Goal: Information Seeking & Learning: Learn about a topic

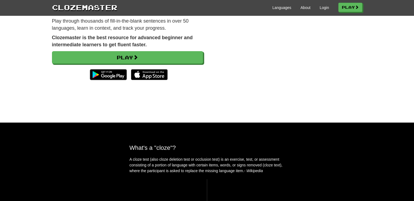
scroll to position [27, 0]
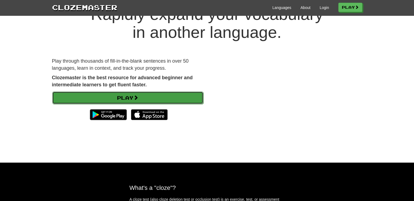
click at [135, 94] on link "Play" at bounding box center [127, 97] width 151 height 13
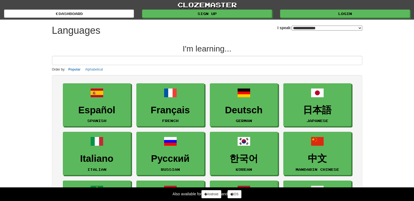
select select "*******"
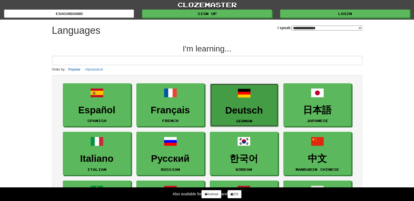
click at [245, 117] on link "Deutsch German" at bounding box center [244, 105] width 68 height 43
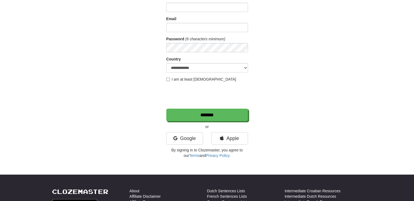
scroll to position [82, 0]
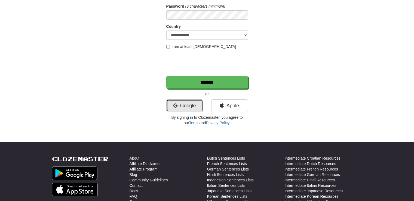
click at [193, 105] on link "Google" at bounding box center [184, 105] width 37 height 13
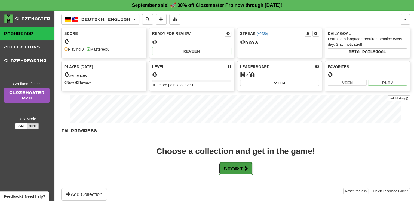
click at [235, 163] on button "Start" at bounding box center [236, 168] width 34 height 13
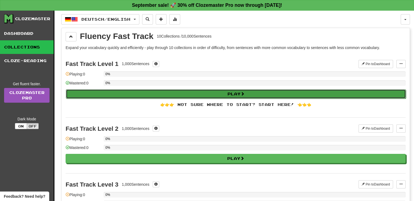
click at [165, 91] on button "Play" at bounding box center [236, 93] width 340 height 9
select select "**"
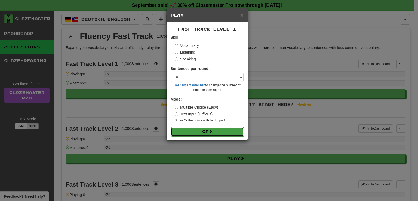
click at [205, 129] on button "Go" at bounding box center [207, 131] width 73 height 9
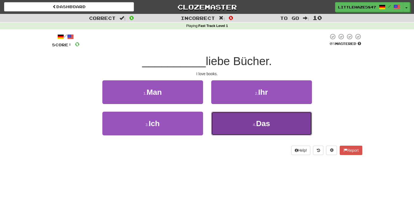
click at [246, 118] on button "4 . Das" at bounding box center [261, 124] width 101 height 24
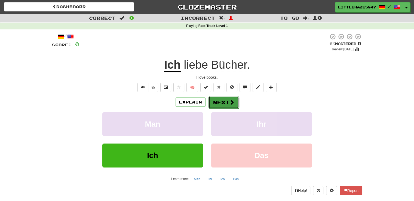
click at [227, 100] on button "Next" at bounding box center [223, 102] width 30 height 13
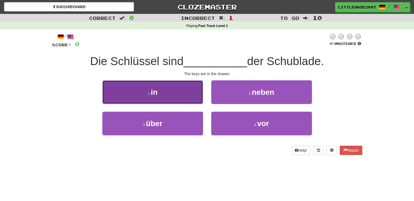
click at [181, 95] on button "1 . in" at bounding box center [152, 92] width 101 height 24
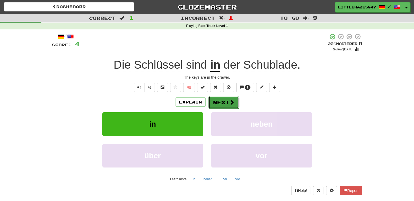
click at [223, 101] on button "Next" at bounding box center [223, 102] width 30 height 13
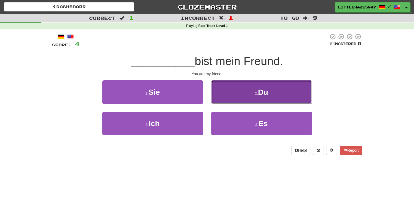
click at [254, 90] on button "2 . Du" at bounding box center [261, 92] width 101 height 24
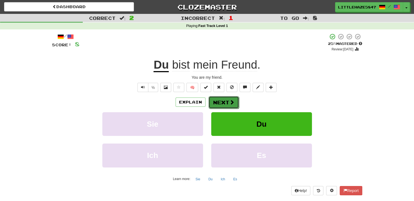
click at [228, 98] on button "Next" at bounding box center [223, 102] width 30 height 13
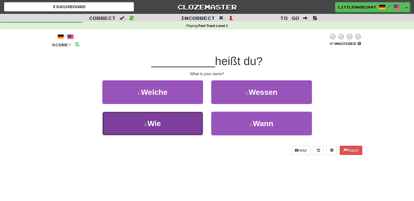
click at [196, 122] on button "3 . Wie" at bounding box center [152, 124] width 101 height 24
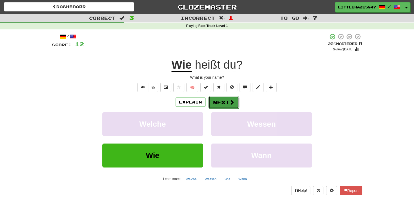
click at [225, 106] on button "Next" at bounding box center [223, 102] width 30 height 13
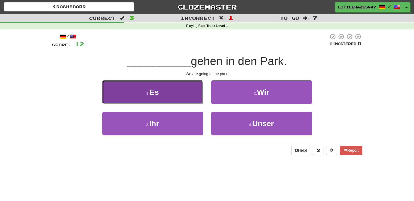
click at [185, 95] on button "1 . Es" at bounding box center [152, 92] width 101 height 24
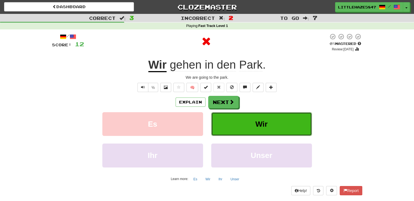
click at [242, 123] on button "Wir" at bounding box center [261, 124] width 101 height 24
